Goal: Communication & Community: Participate in discussion

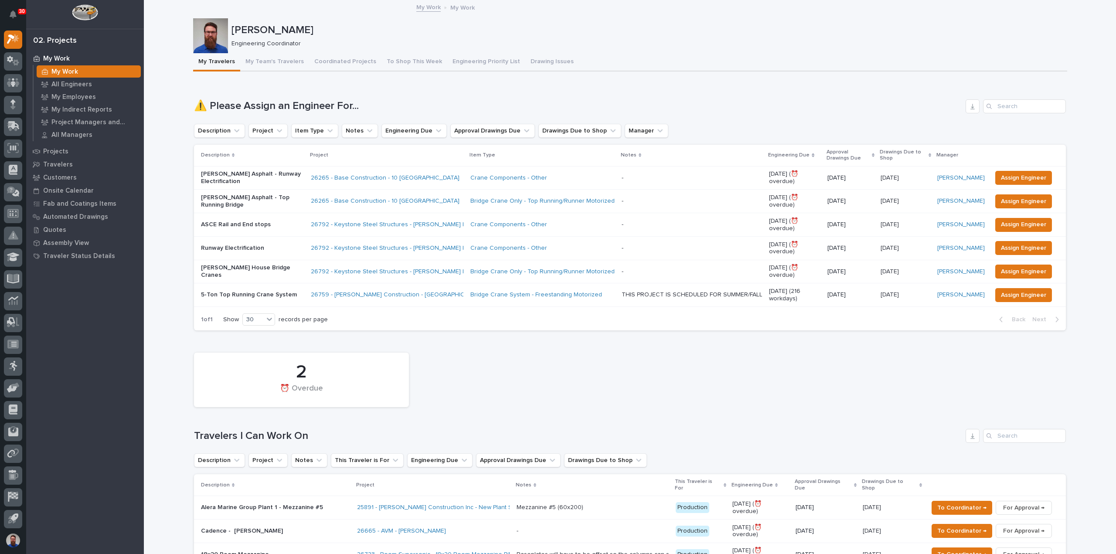
click at [430, 408] on div "2 ⏰ Overdue" at bounding box center [630, 379] width 881 height 63
drag, startPoint x: 346, startPoint y: 427, endPoint x: 217, endPoint y: 434, distance: 129.2
click at [219, 434] on div "2 ⏰ Overdue Travelers I Can Work On Description Project Notes This Traveler is …" at bounding box center [630, 490] width 872 height 285
click at [216, 434] on h1 "Travelers I Can Work On" at bounding box center [578, 436] width 768 height 13
drag, startPoint x: 182, startPoint y: 436, endPoint x: 273, endPoint y: 441, distance: 90.8
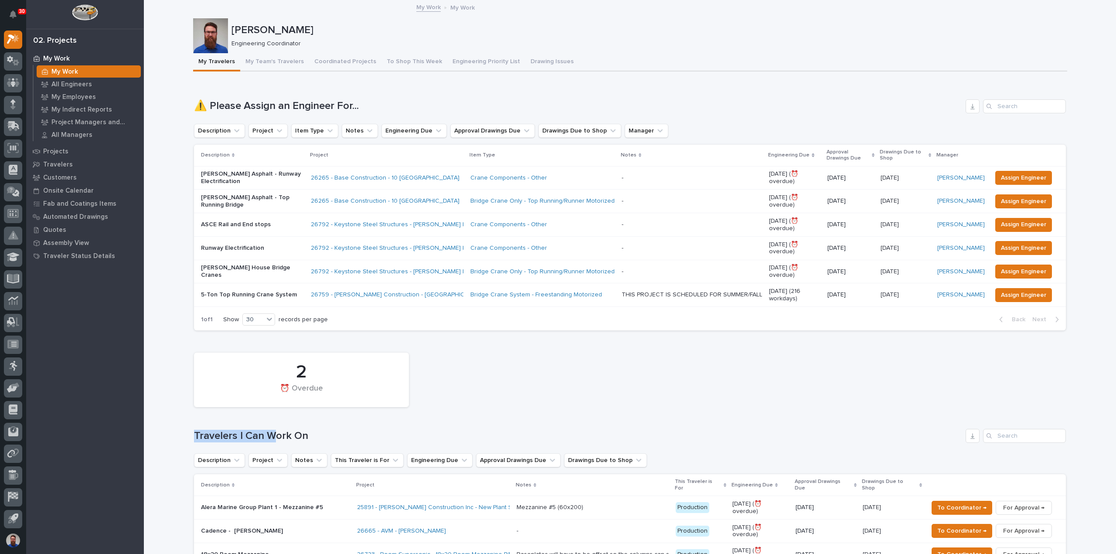
click at [273, 441] on h1 "Travelers I Can Work On" at bounding box center [578, 436] width 768 height 13
click at [849, 71] on div "My Travelers My Team's Travelers Coordinated Projects To Shop This Week Enginee…" at bounding box center [630, 62] width 874 height 18
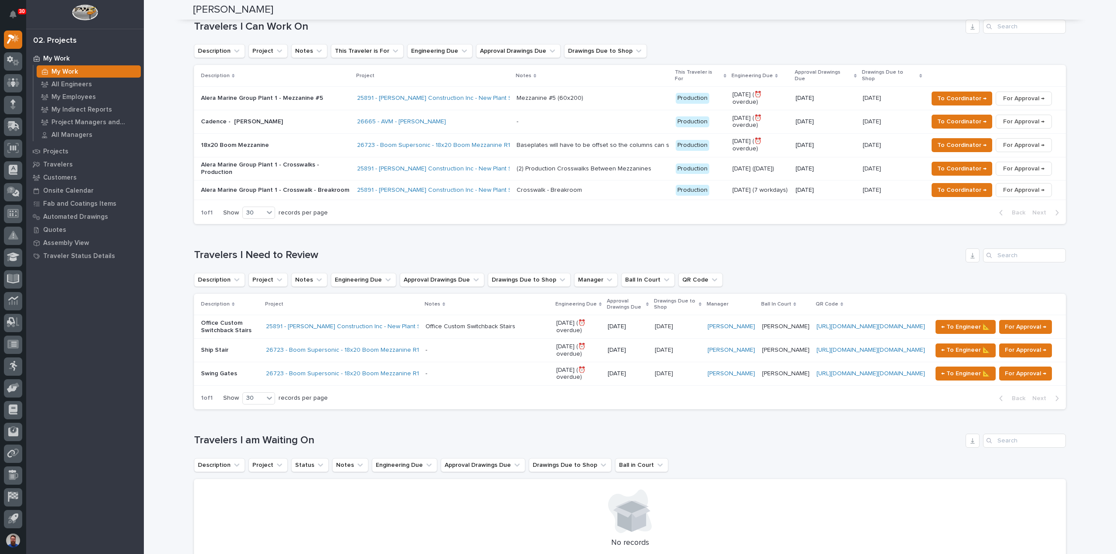
scroll to position [407, 0]
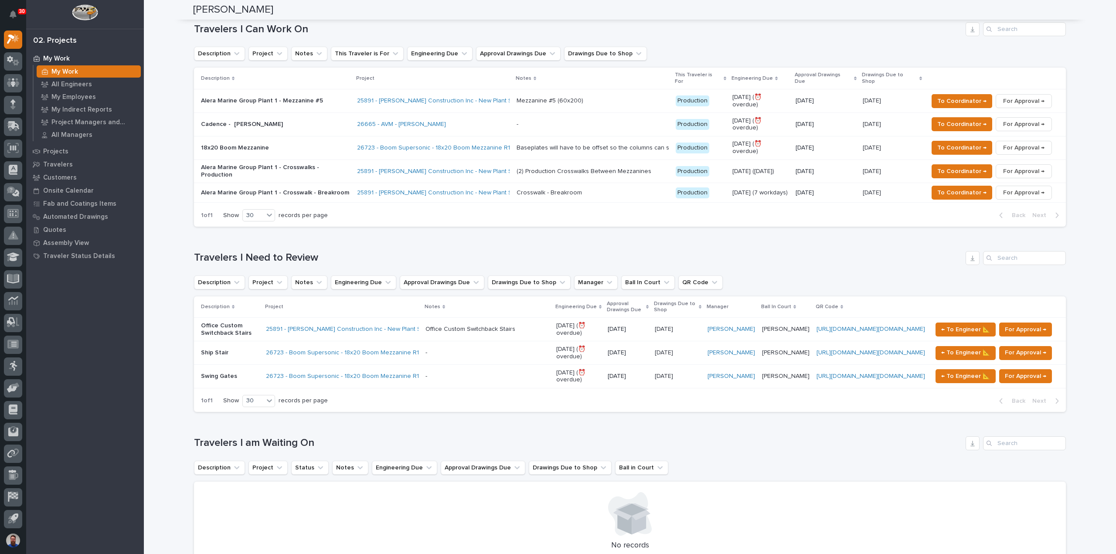
click at [326, 121] on p "Cadence - [PERSON_NAME]" at bounding box center [275, 124] width 149 height 7
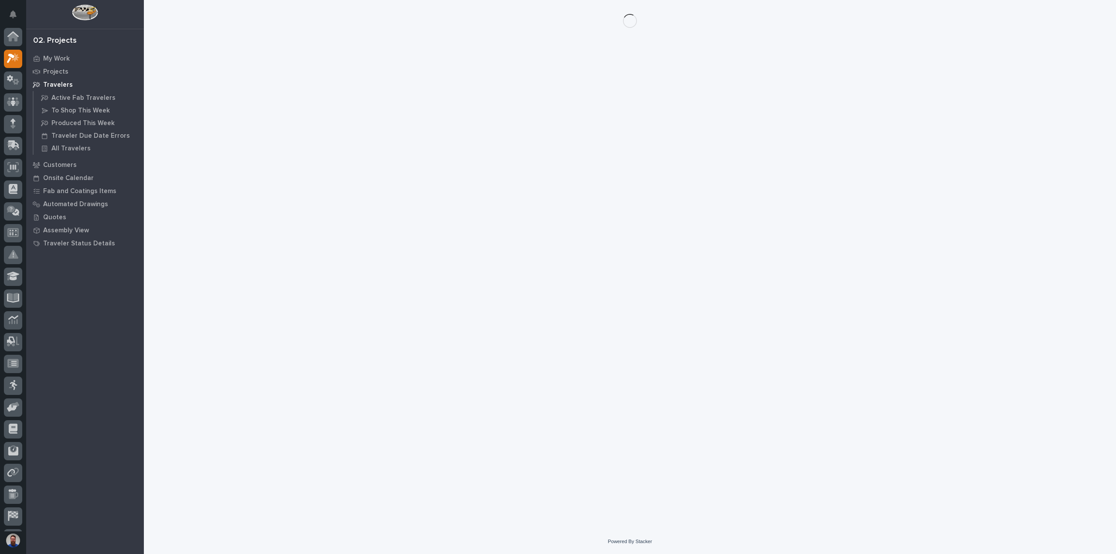
scroll to position [19, 0]
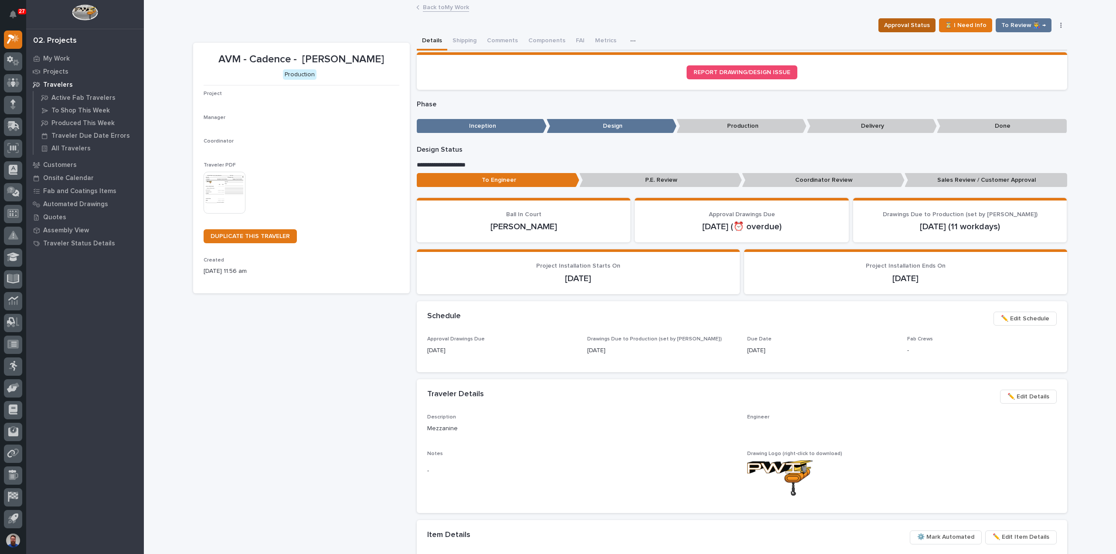
click at [915, 22] on span "Approval Status" at bounding box center [907, 25] width 46 height 10
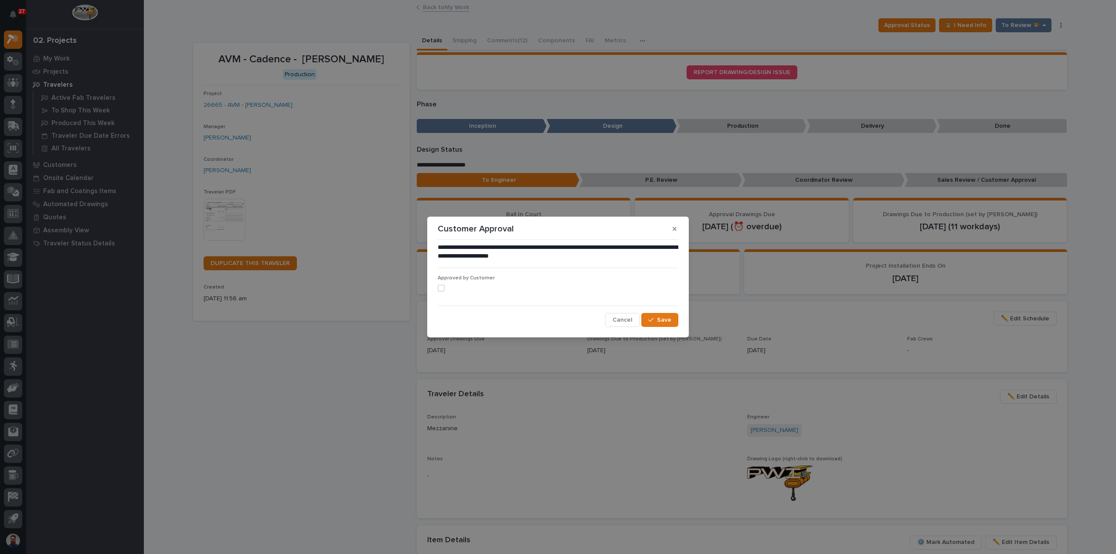
click at [439, 288] on span at bounding box center [441, 288] width 7 height 7
click at [669, 320] on span "Save" at bounding box center [664, 320] width 14 height 8
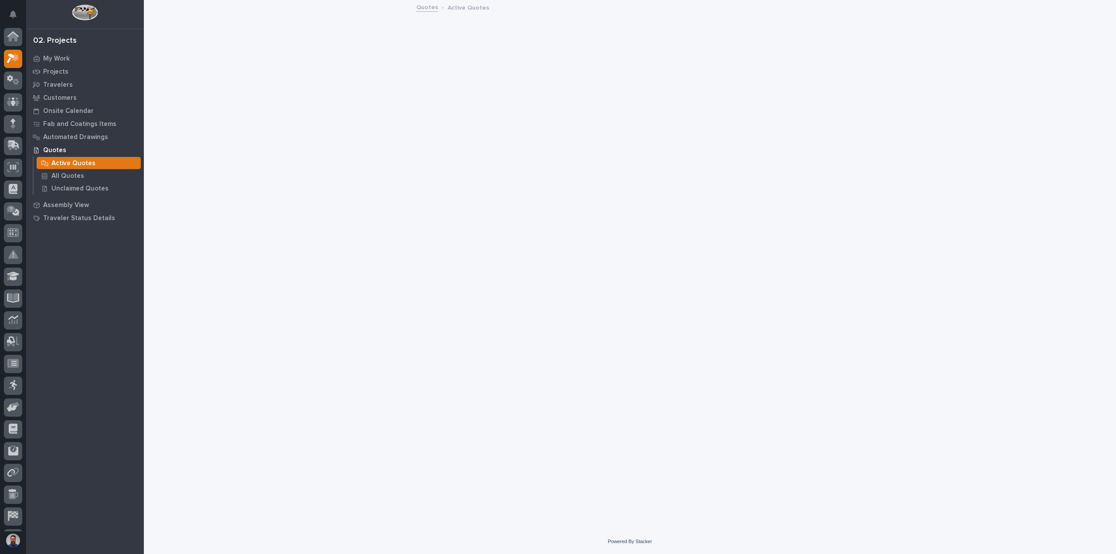
scroll to position [19, 0]
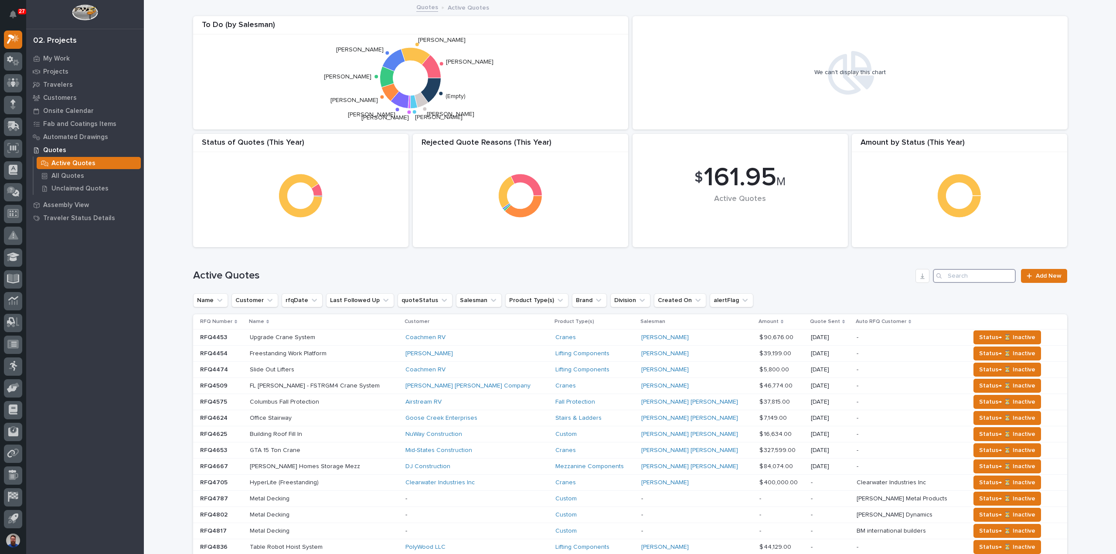
click at [987, 276] on input "Search" at bounding box center [974, 276] width 83 height 14
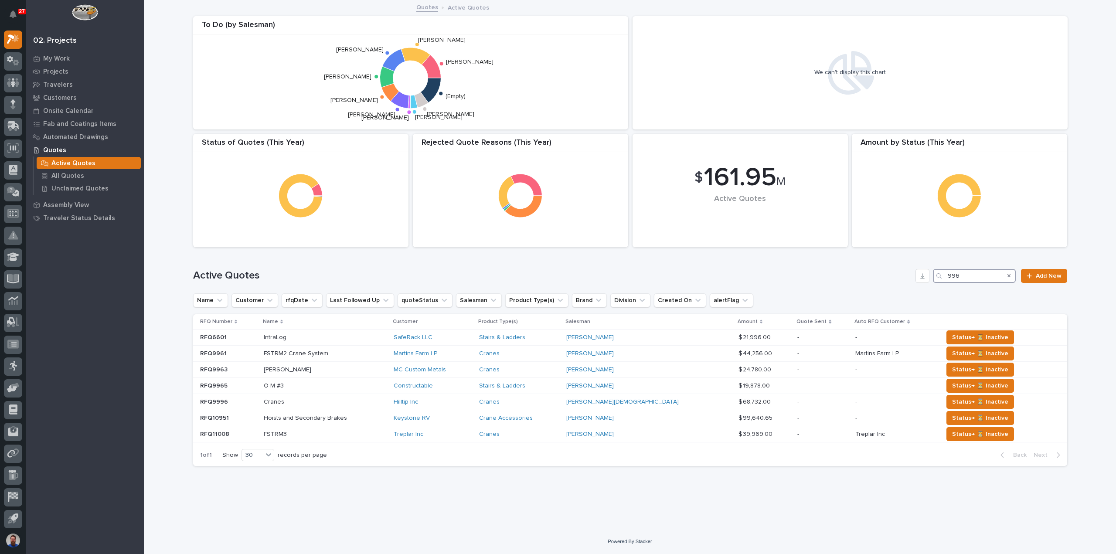
click at [975, 273] on input "996" at bounding box center [974, 276] width 83 height 14
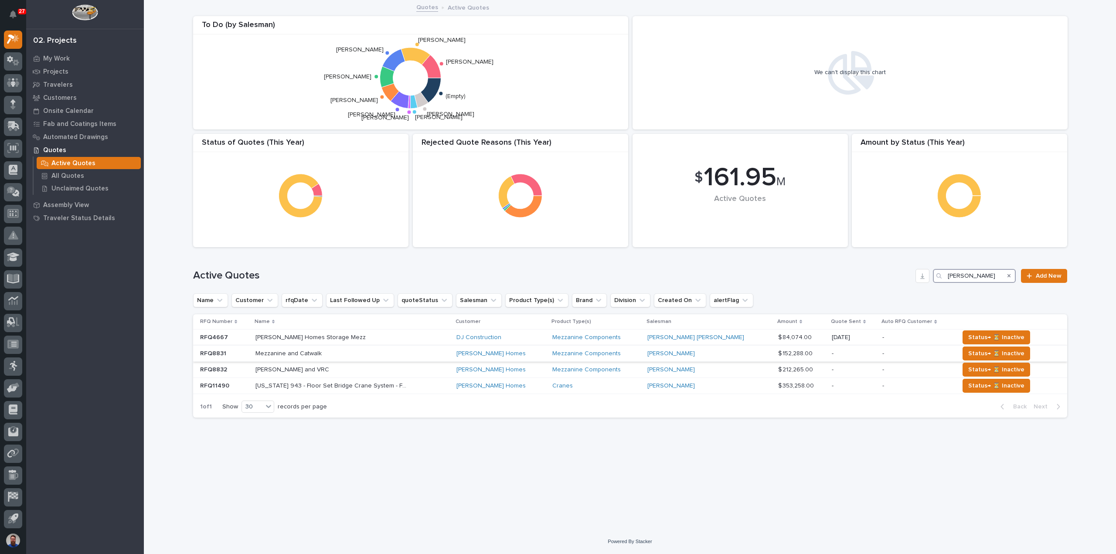
type input "clayton"
click at [323, 353] on p "Mezzanine and Catwalk" at bounding box center [289, 352] width 68 height 9
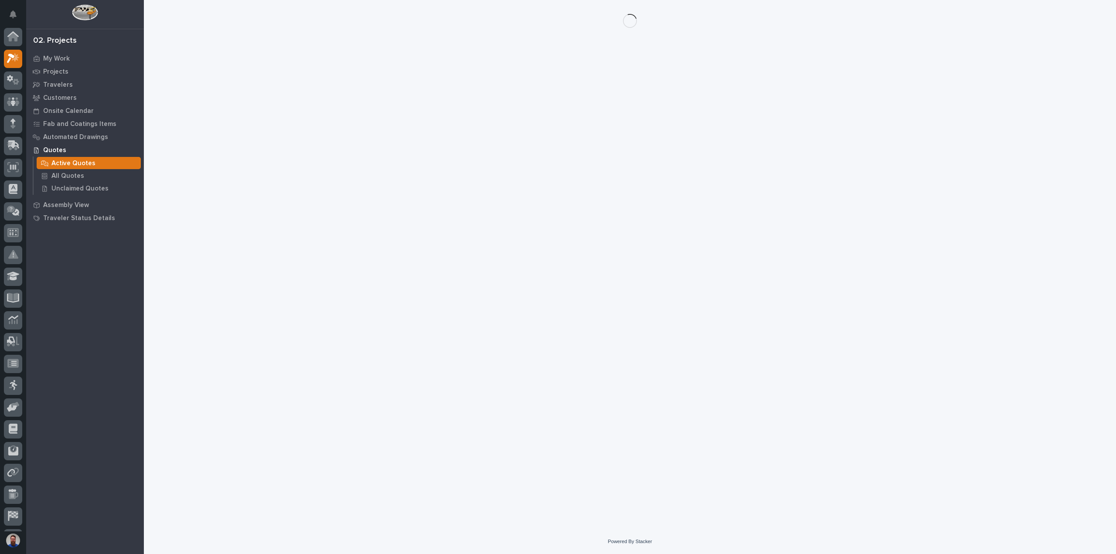
scroll to position [19, 0]
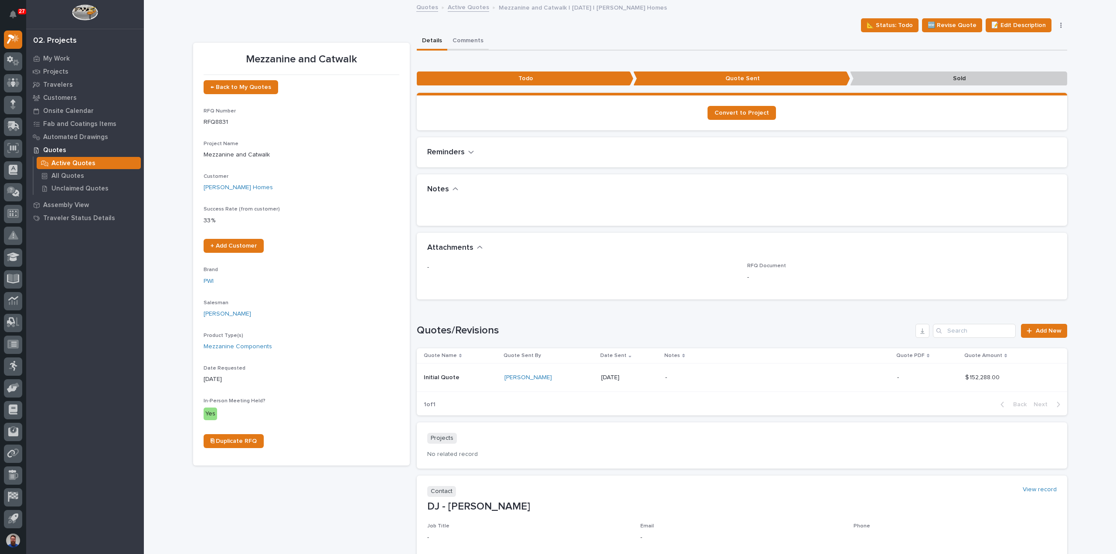
click at [470, 41] on button "Comments" at bounding box center [467, 41] width 41 height 18
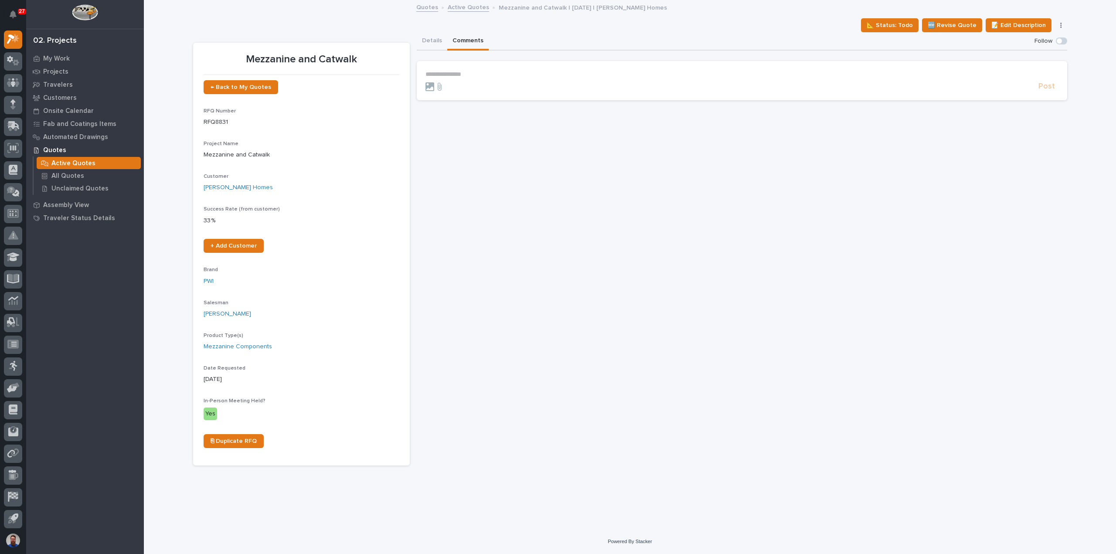
click at [455, 74] on p "**********" at bounding box center [741, 74] width 633 height 7
click at [435, 47] on button "Details" at bounding box center [432, 41] width 31 height 18
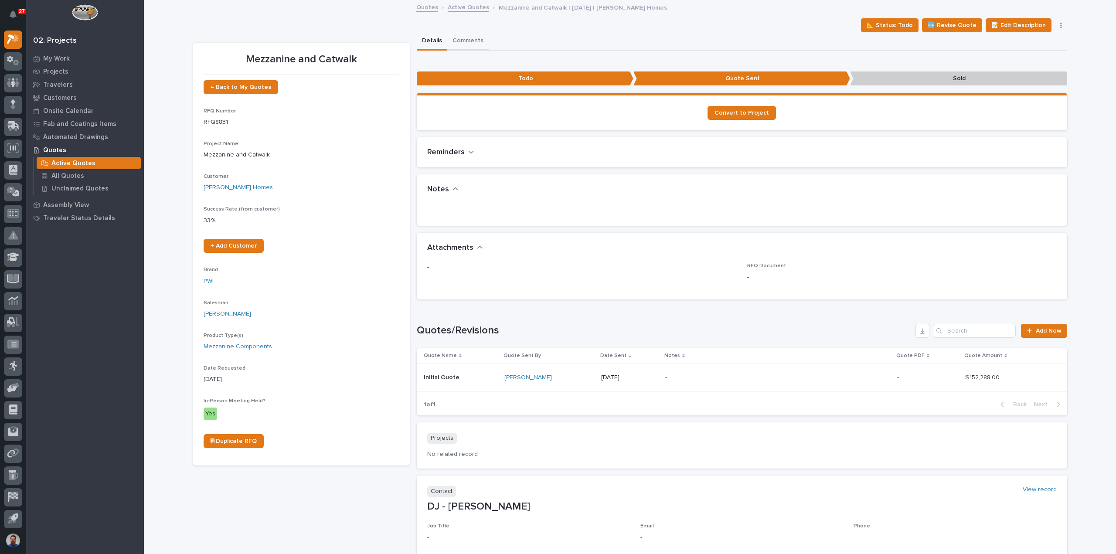
click at [465, 44] on button "Comments" at bounding box center [467, 41] width 41 height 18
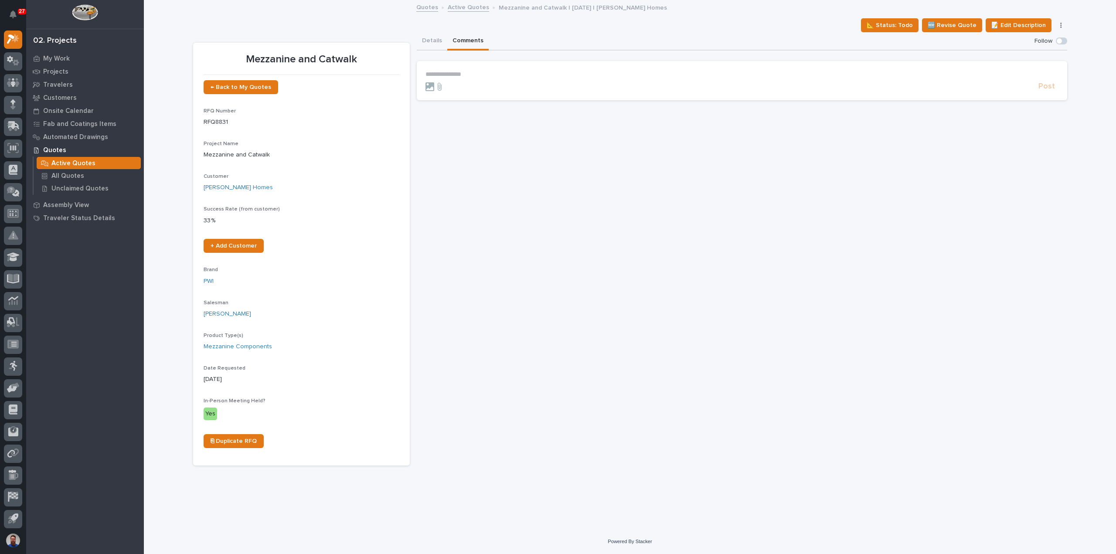
click at [461, 67] on section "**********" at bounding box center [742, 80] width 650 height 39
click at [463, 73] on p "**********" at bounding box center [741, 74] width 633 height 7
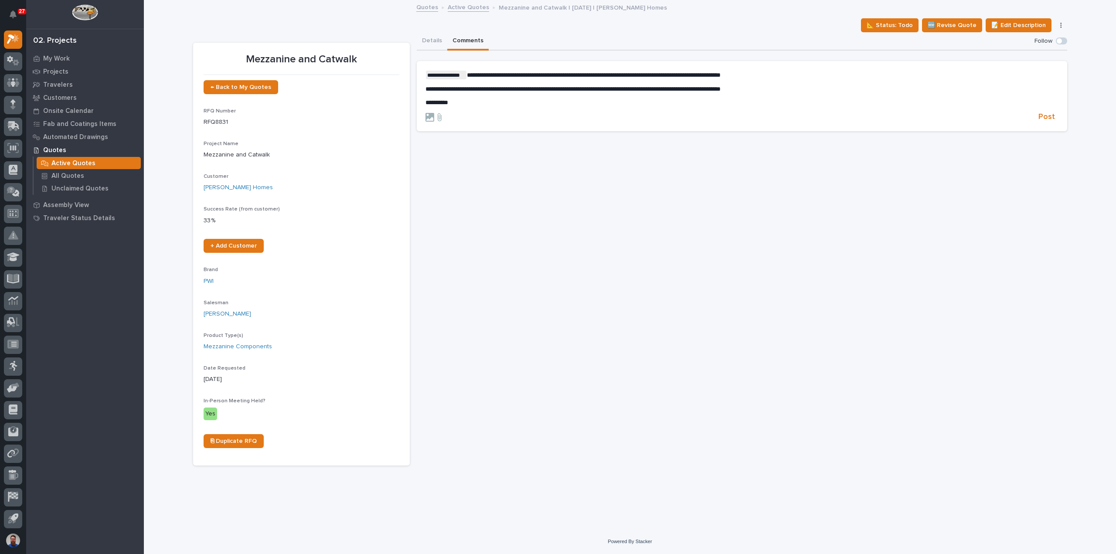
click at [520, 99] on p "*********" at bounding box center [741, 102] width 633 height 7
click at [1052, 116] on span "Post" at bounding box center [1046, 117] width 17 height 10
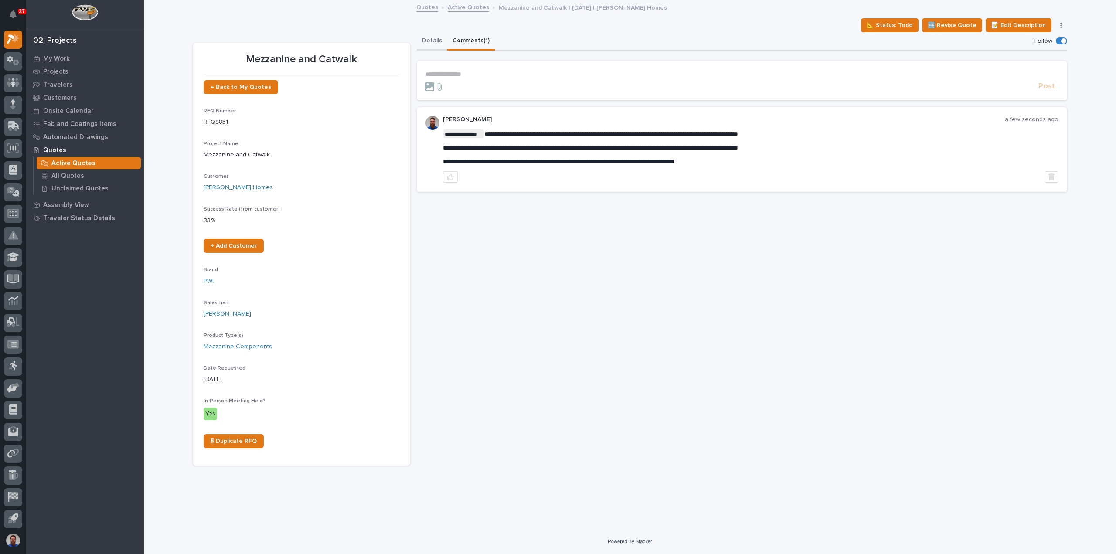
click at [425, 39] on button "Details" at bounding box center [432, 41] width 31 height 18
